Goal: Navigation & Orientation: Understand site structure

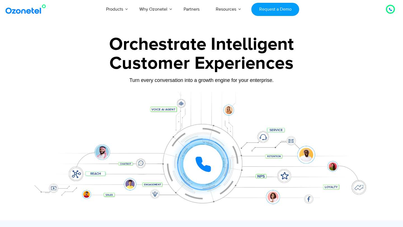
click at [198, 163] on icon at bounding box center [203, 165] width 14 height 14
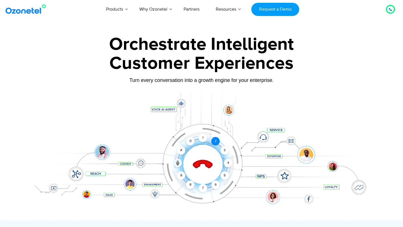
click at [216, 140] on div "2" at bounding box center [215, 141] width 8 height 8
click at [177, 165] on icon at bounding box center [177, 164] width 3 height 2
click at [202, 167] on icon at bounding box center [203, 165] width 24 height 24
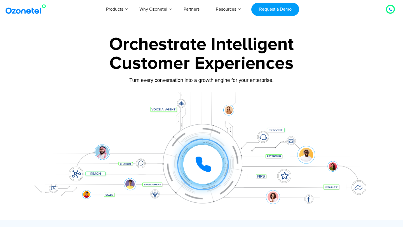
click at [390, 9] on icon at bounding box center [390, 9] width 3 height 3
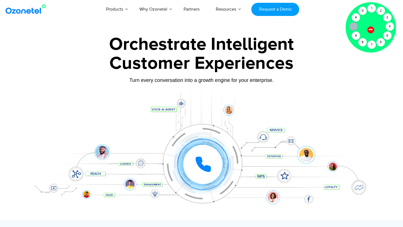
click at [369, 30] on icon at bounding box center [370, 29] width 5 height 5
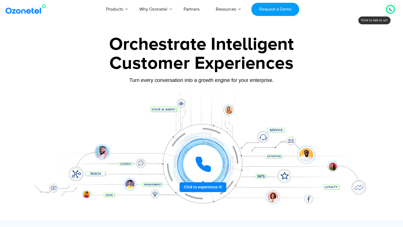
click at [199, 163] on icon at bounding box center [203, 165] width 14 height 14
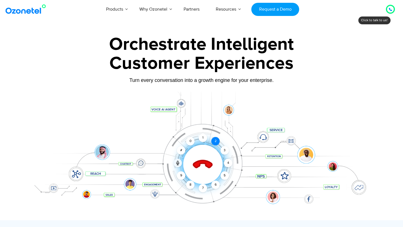
click at [215, 139] on div "2" at bounding box center [215, 141] width 8 height 8
click at [203, 141] on div "1" at bounding box center [203, 138] width 8 height 8
click at [204, 167] on icon at bounding box center [203, 165] width 24 height 24
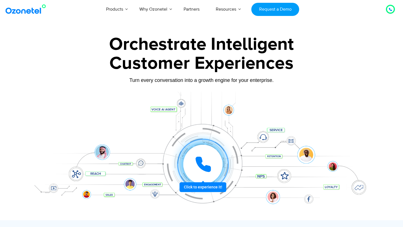
click at [203, 159] on icon at bounding box center [203, 164] width 17 height 17
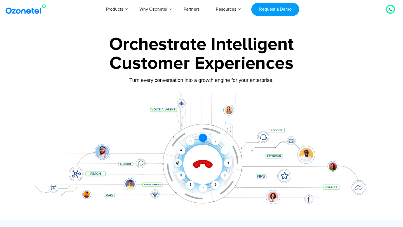
click at [202, 141] on div "1" at bounding box center [203, 138] width 8 height 8
click at [203, 165] on icon at bounding box center [203, 165] width 24 height 24
